Goal: Transaction & Acquisition: Obtain resource

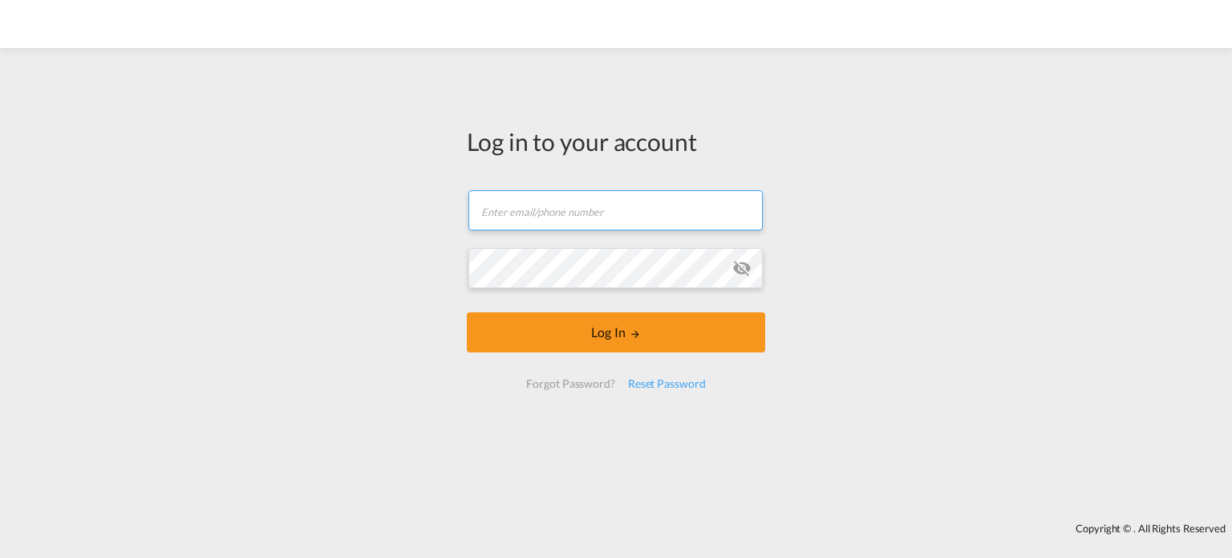
click at [508, 205] on input "text" at bounding box center [616, 210] width 294 height 40
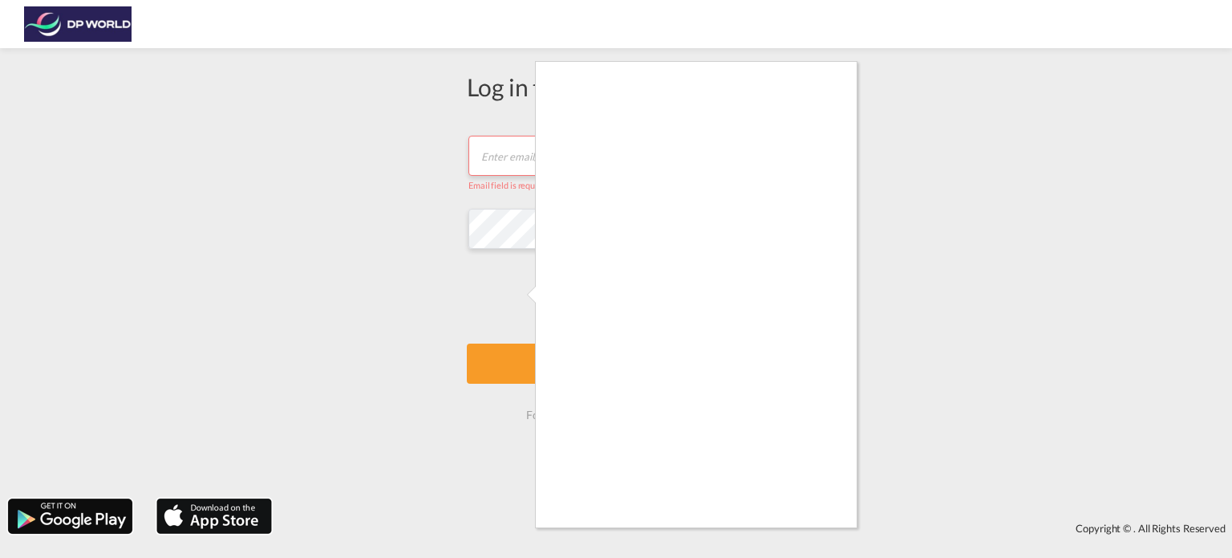
click at [514, 144] on div at bounding box center [616, 279] width 1232 height 558
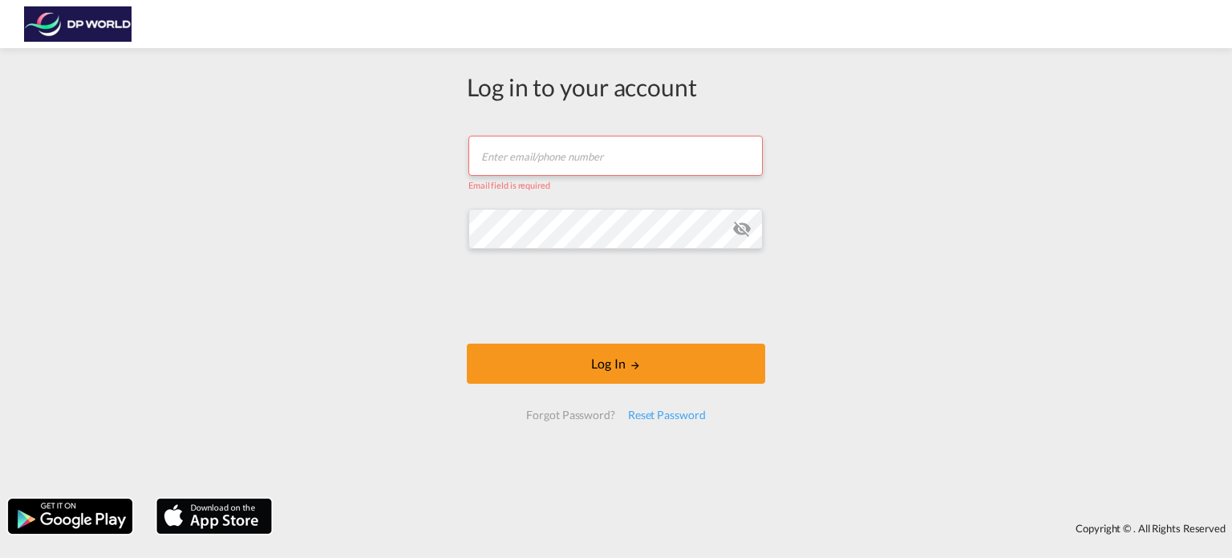
click at [507, 158] on body "Log in to your account Email field is required Password field is required Log I…" at bounding box center [616, 279] width 1232 height 558
click at [511, 160] on input "text" at bounding box center [616, 156] width 294 height 40
type input "[PERSON_NAME][EMAIL_ADDRESS][PERSON_NAME][DOMAIN_NAME]"
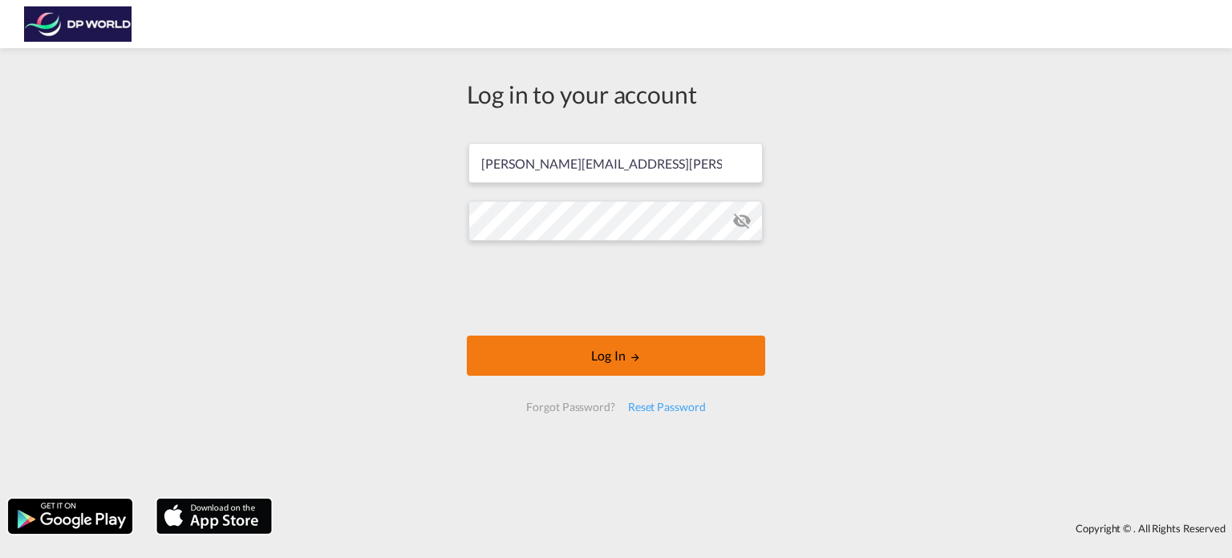
click at [638, 370] on button "Log In" at bounding box center [616, 355] width 298 height 40
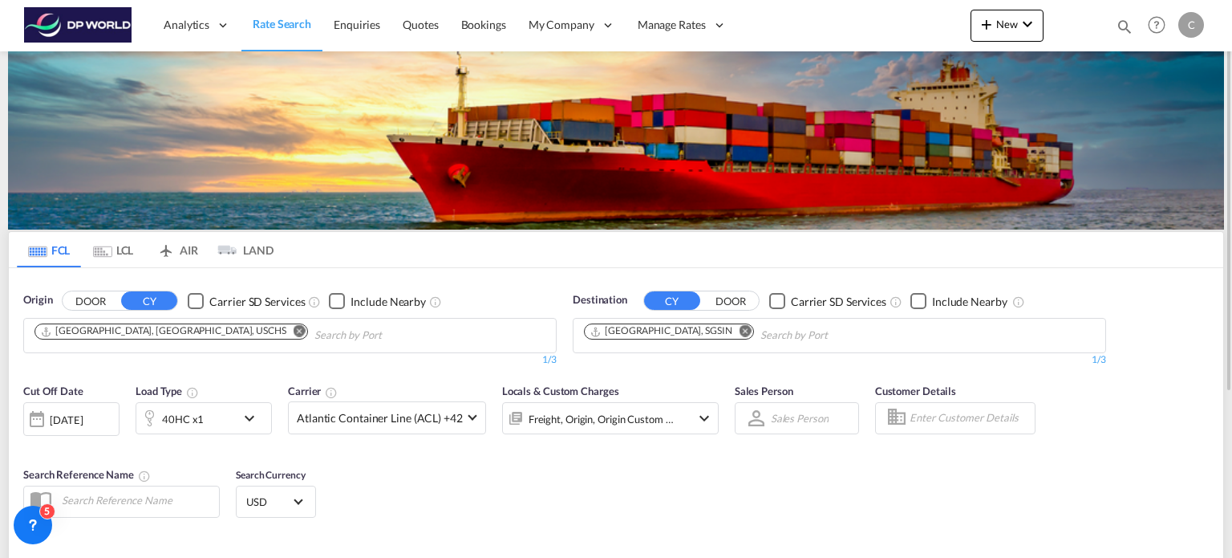
click at [294, 331] on md-icon "Remove" at bounding box center [300, 331] width 12 height 12
click at [167, 331] on input "Chips input." at bounding box center [111, 336] width 152 height 26
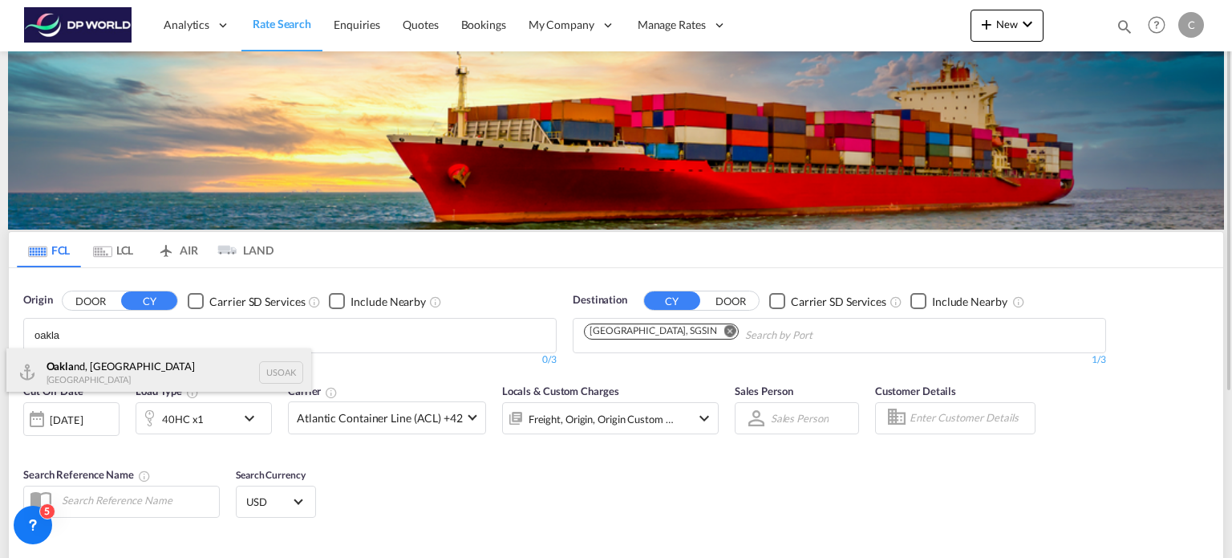
type input "oakla"
click at [219, 373] on div "Oakla nd, [GEOGRAPHIC_DATA] [GEOGRAPHIC_DATA] USOAK" at bounding box center [158, 372] width 305 height 48
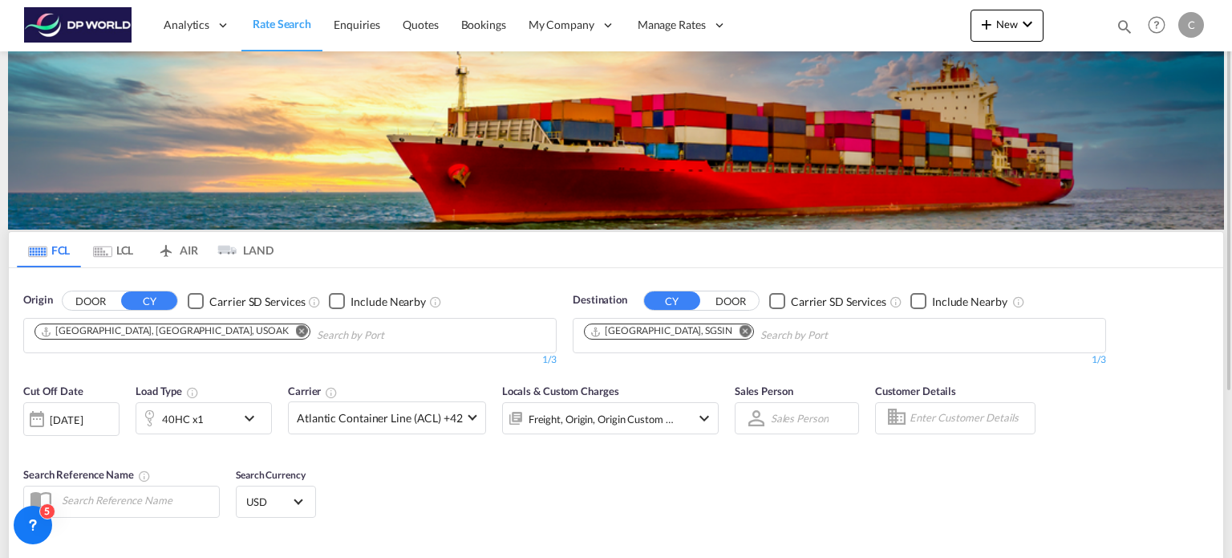
click at [740, 333] on md-icon "Remove" at bounding box center [746, 331] width 12 height 12
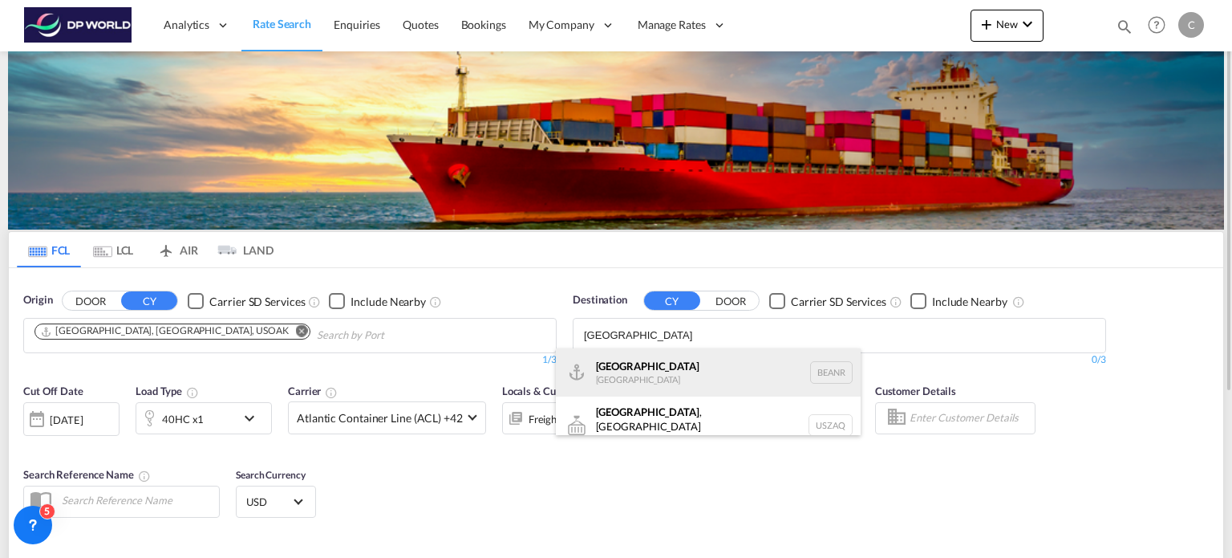
type input "[GEOGRAPHIC_DATA]"
click at [649, 363] on div "[GEOGRAPHIC_DATA] [GEOGRAPHIC_DATA] BEANR" at bounding box center [708, 372] width 305 height 48
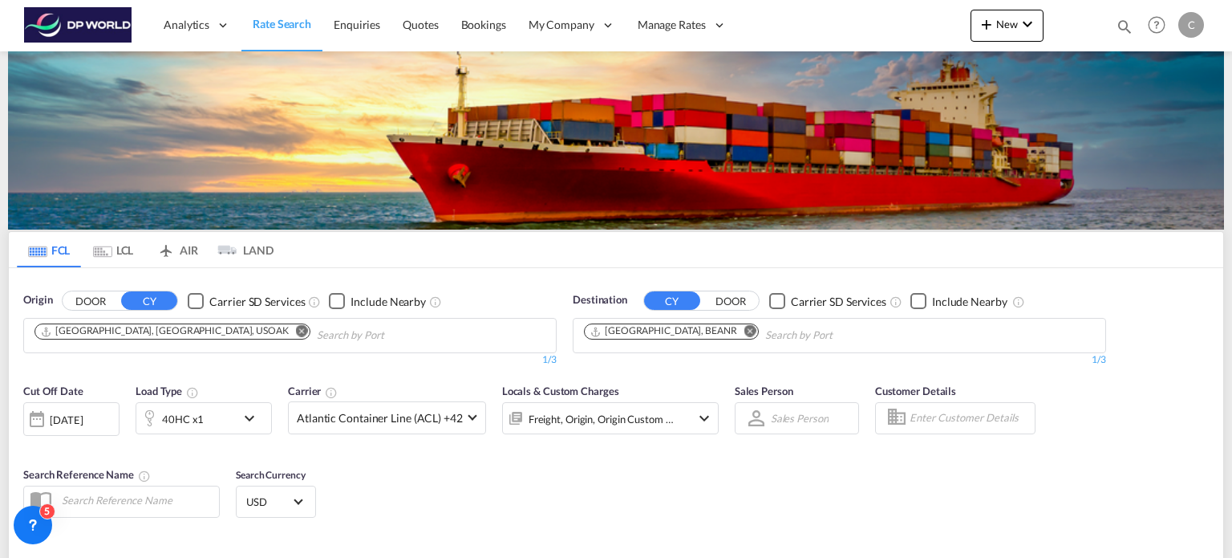
scroll to position [160, 0]
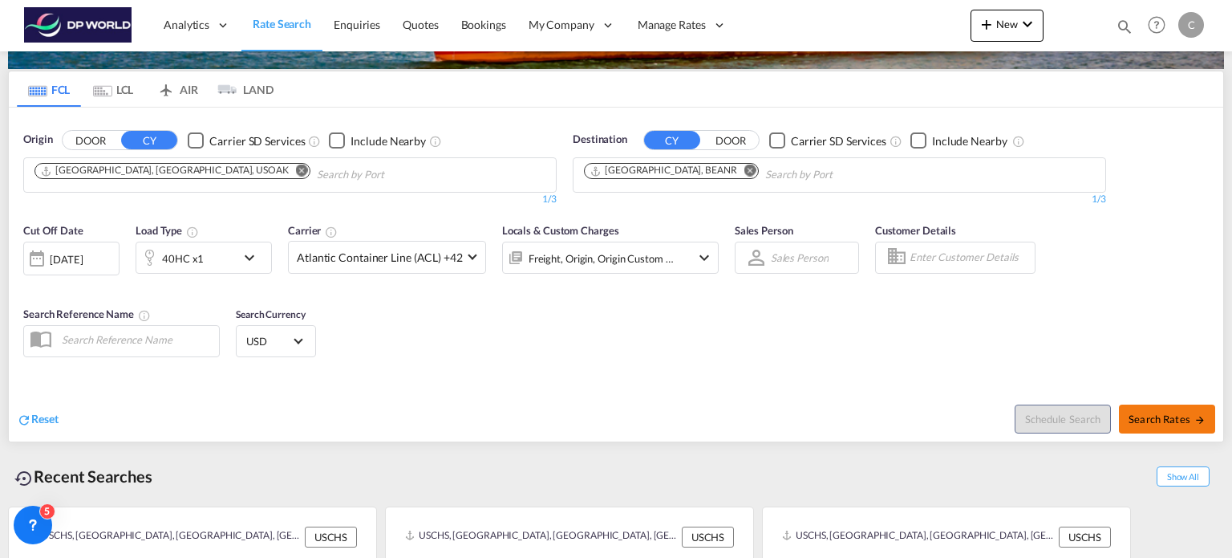
click at [1184, 420] on span "Search Rates" at bounding box center [1167, 418] width 77 height 13
type input "USOAK to BEANR / [DATE]"
